Goal: Task Accomplishment & Management: Use online tool/utility

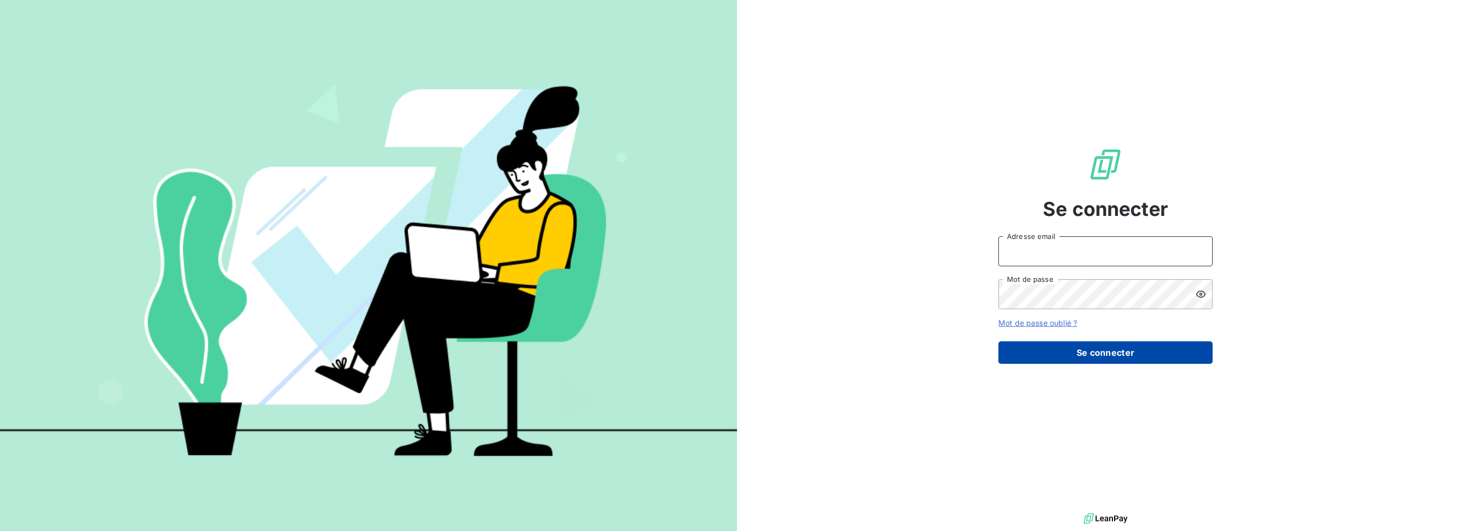
type input "[PERSON_NAME][EMAIL_ADDRESS][DOMAIN_NAME]"
click at [1048, 355] on button "Se connecter" at bounding box center [1106, 352] width 214 height 22
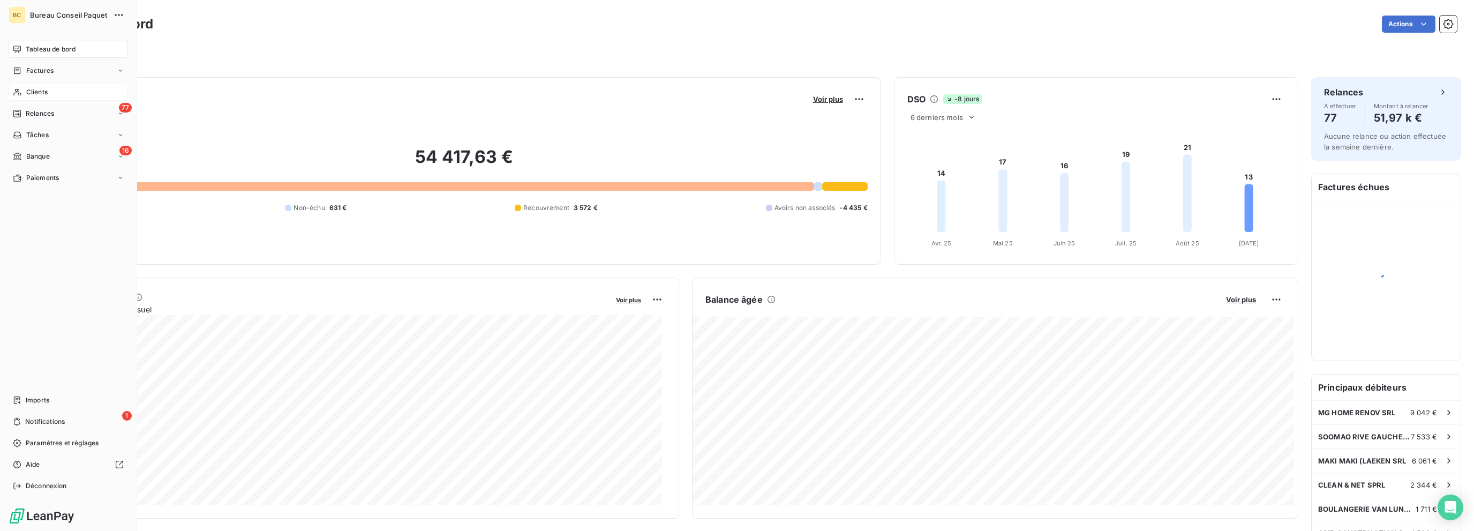
click at [46, 94] on span "Clients" at bounding box center [36, 92] width 21 height 10
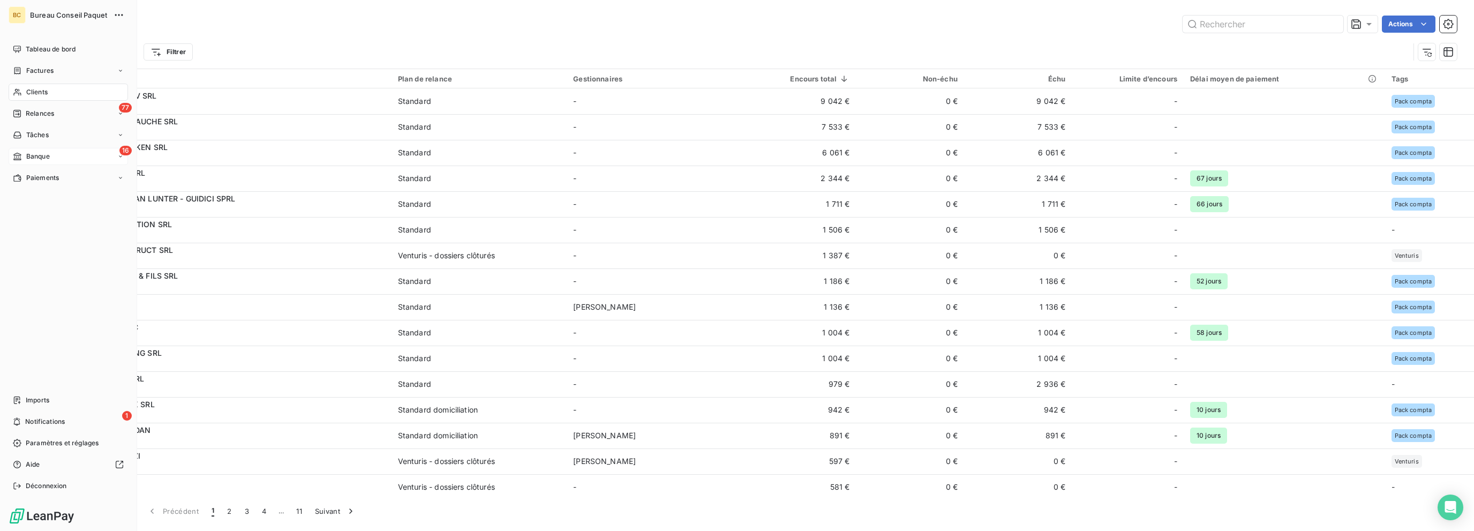
click at [49, 153] on span "Banque" at bounding box center [38, 157] width 24 height 10
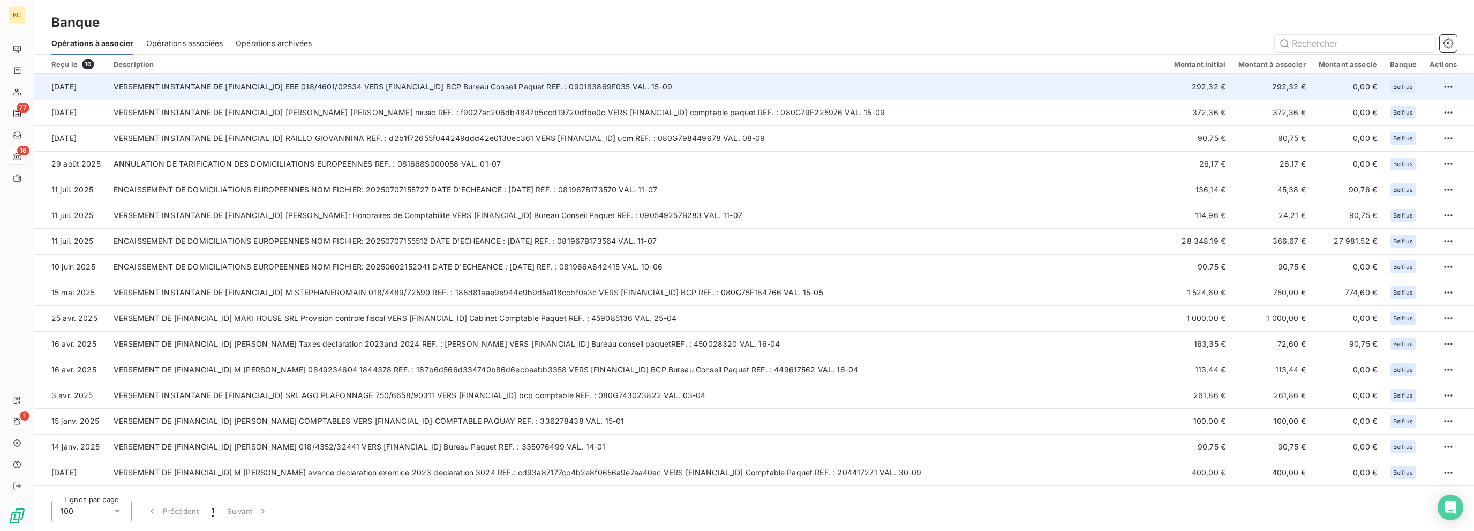
click at [459, 91] on td "VERSEMENT INSTANTANE DE [FINANCIAL_ID] EBE 018/4601/02534 VERS [FINANCIAL_ID] B…" at bounding box center [637, 87] width 1061 height 26
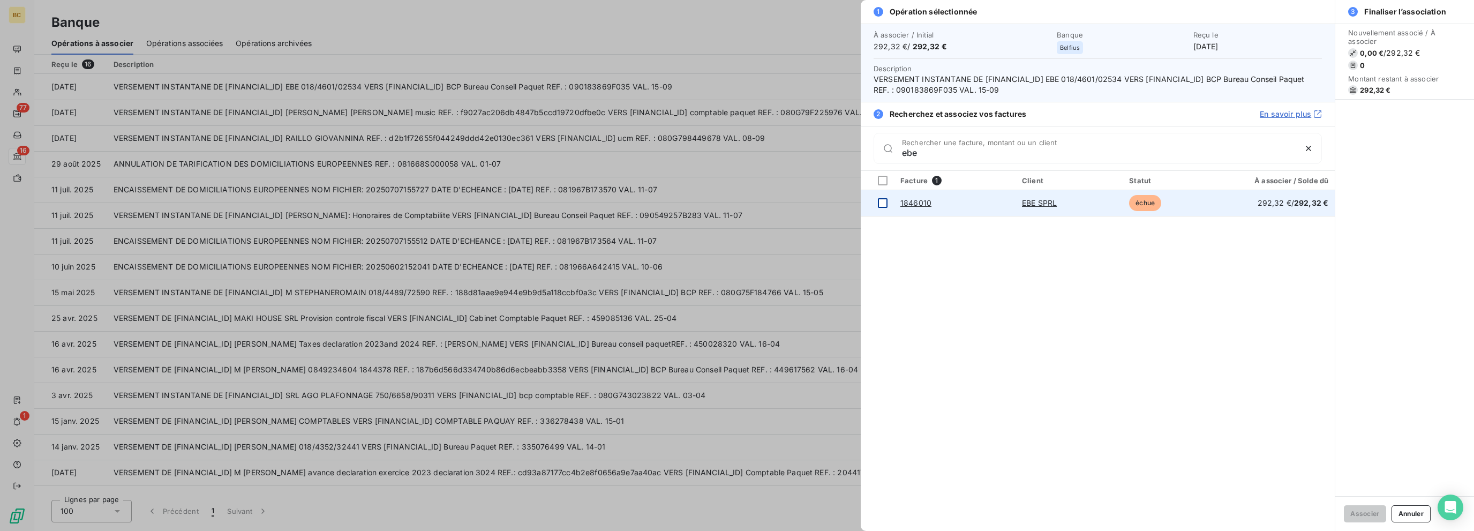
type input "ebe"
click at [883, 201] on div at bounding box center [883, 203] width 10 height 10
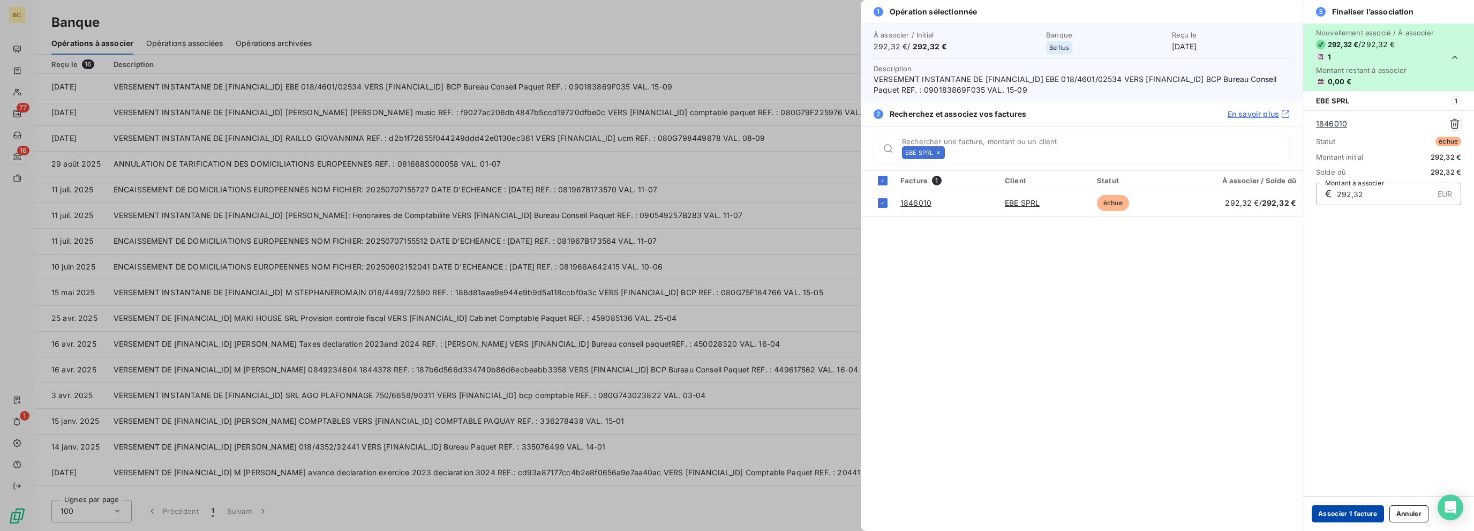
click at [1356, 512] on button "Associer 1 facture" at bounding box center [1348, 513] width 72 height 17
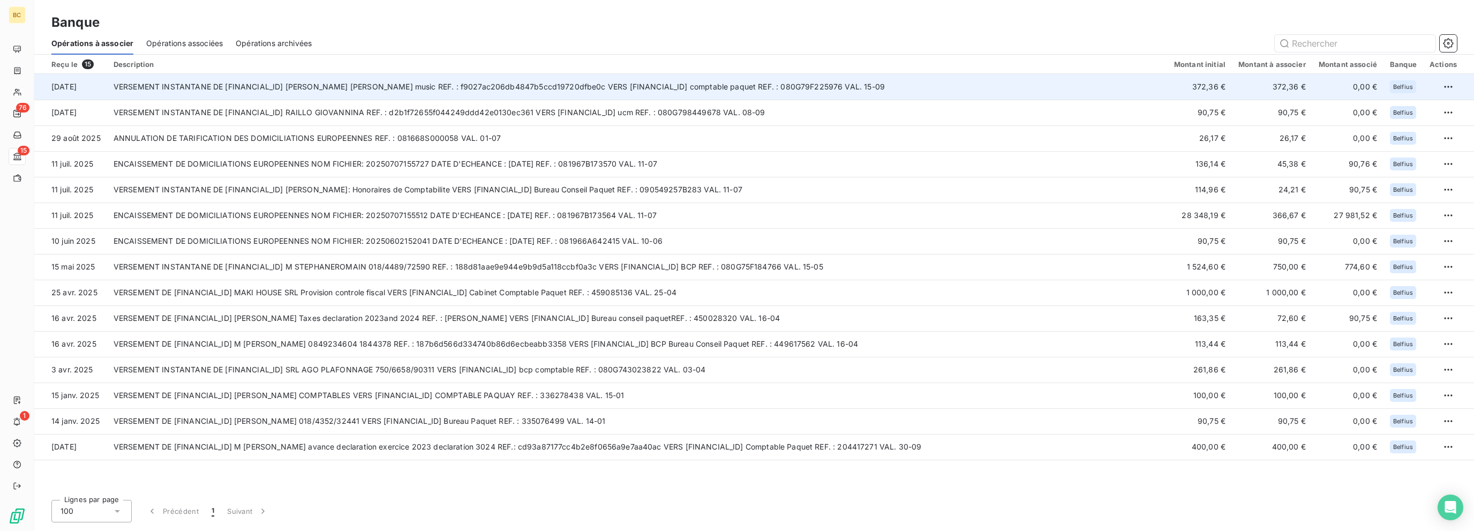
click at [383, 87] on td "VERSEMENT INSTANTANE DE [FINANCIAL_ID] [PERSON_NAME] [PERSON_NAME] music REF. :…" at bounding box center [637, 87] width 1061 height 26
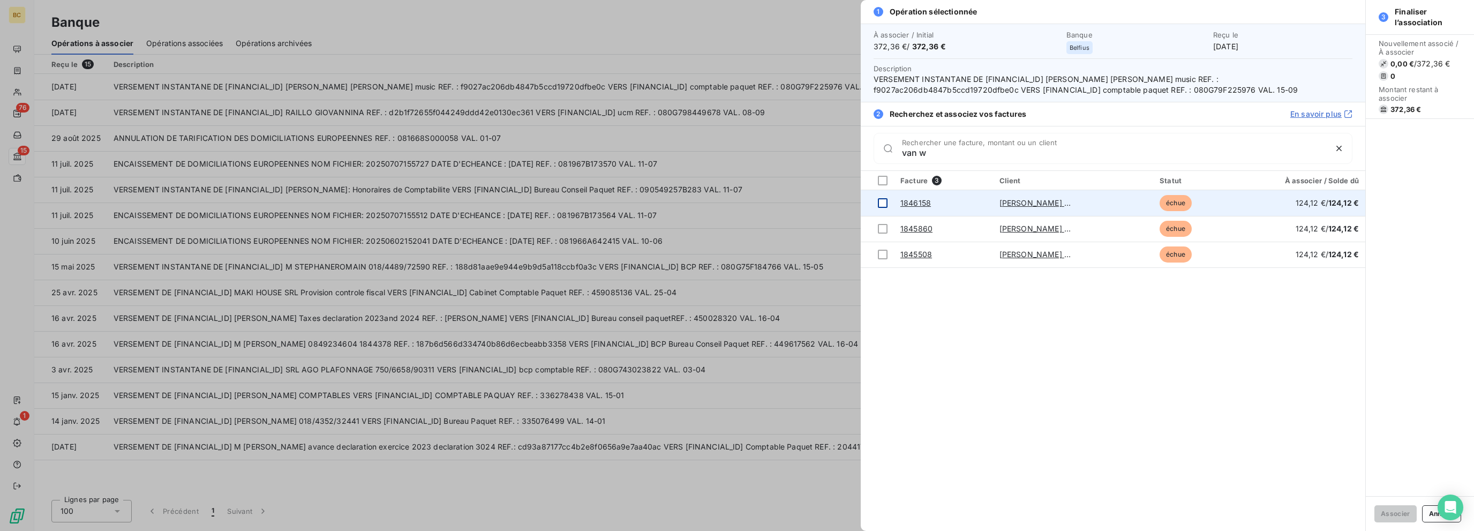
type input "van w"
click at [883, 200] on div at bounding box center [883, 203] width 10 height 10
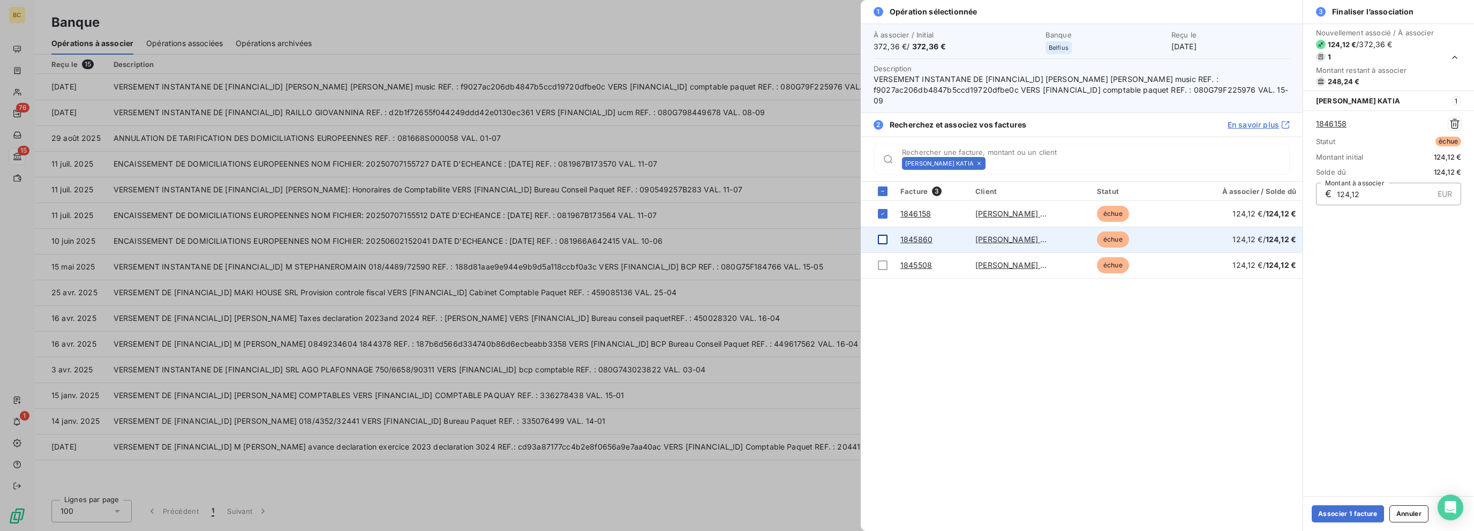
click at [883, 230] on td at bounding box center [877, 240] width 33 height 26
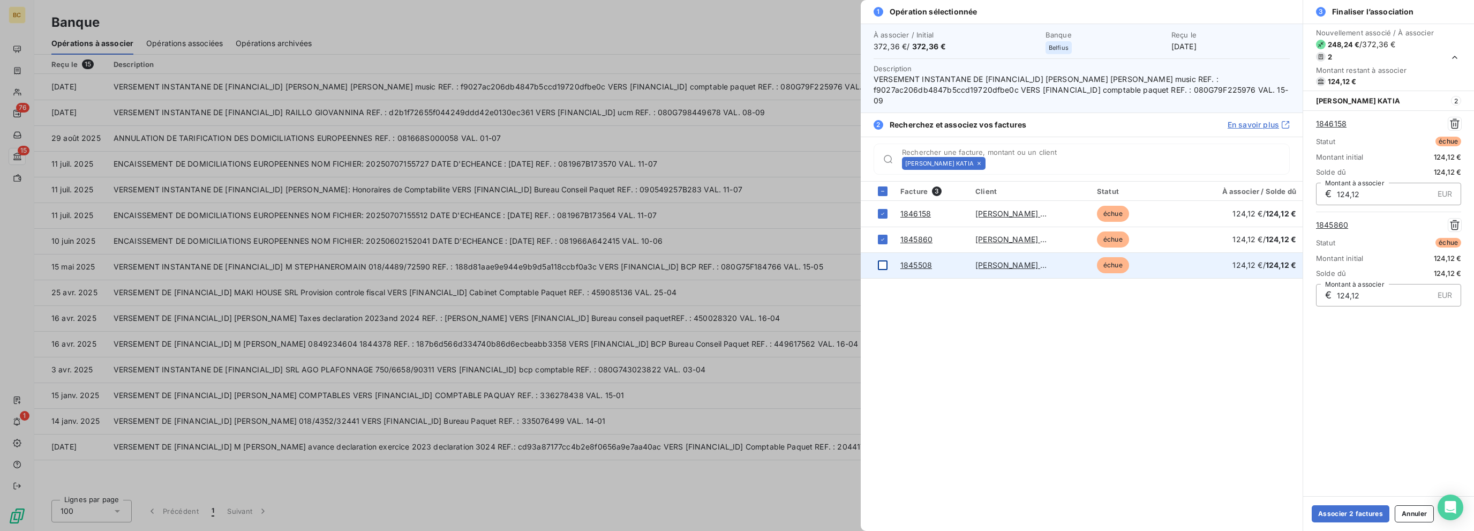
click at [885, 264] on div at bounding box center [883, 265] width 10 height 10
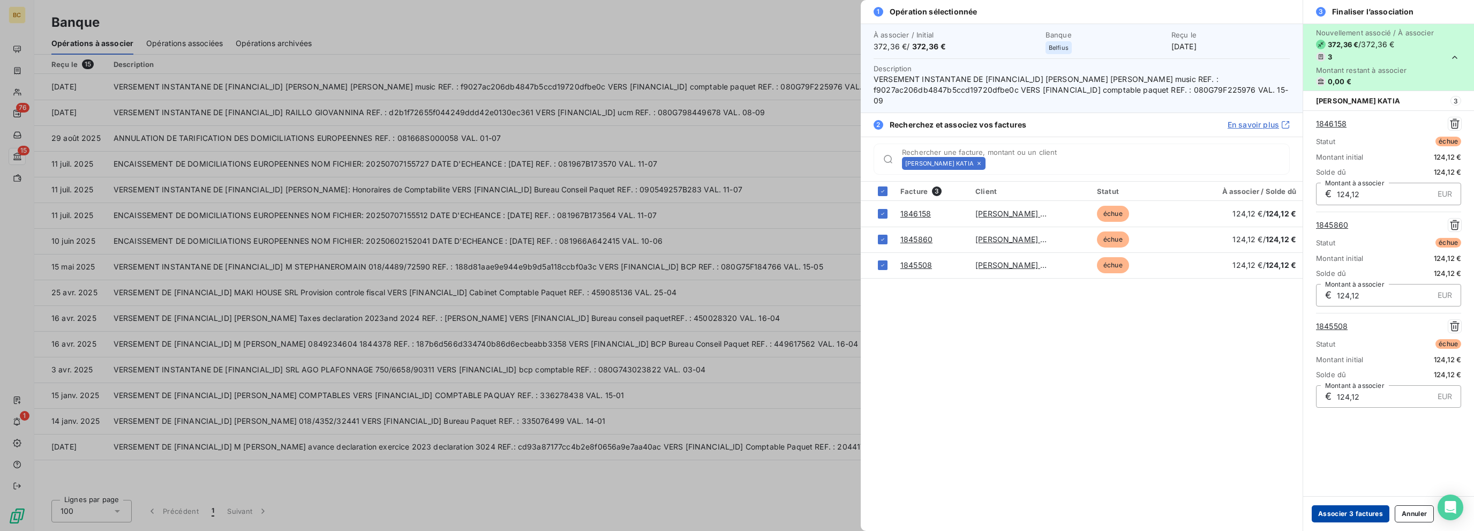
click at [1361, 511] on button "Associer 3 factures" at bounding box center [1351, 513] width 78 height 17
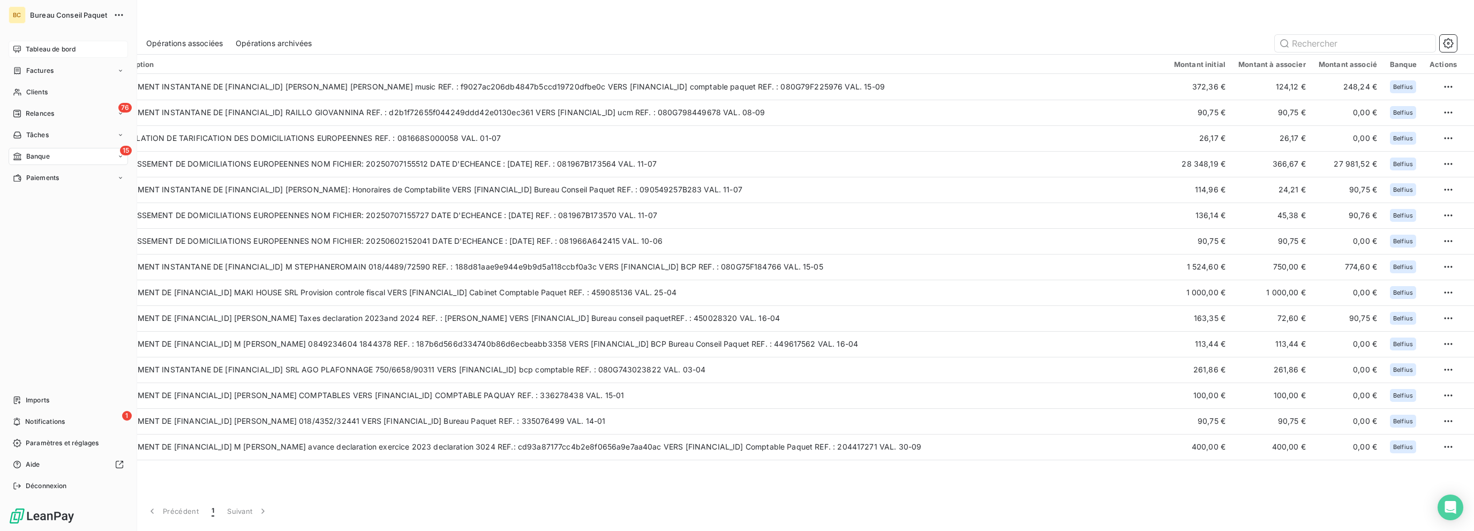
click at [46, 48] on span "Tableau de bord" at bounding box center [51, 49] width 50 height 10
